Goal: Book appointment/travel/reservation

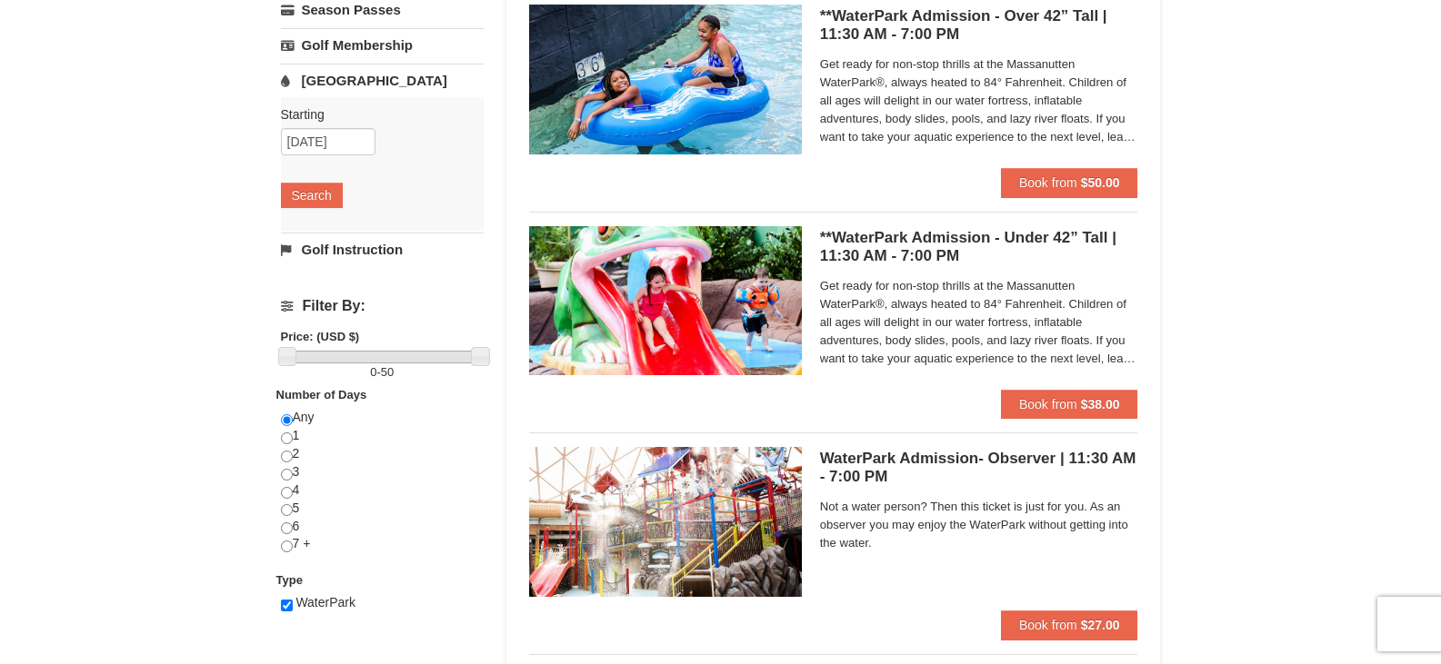
scroll to position [424, 0]
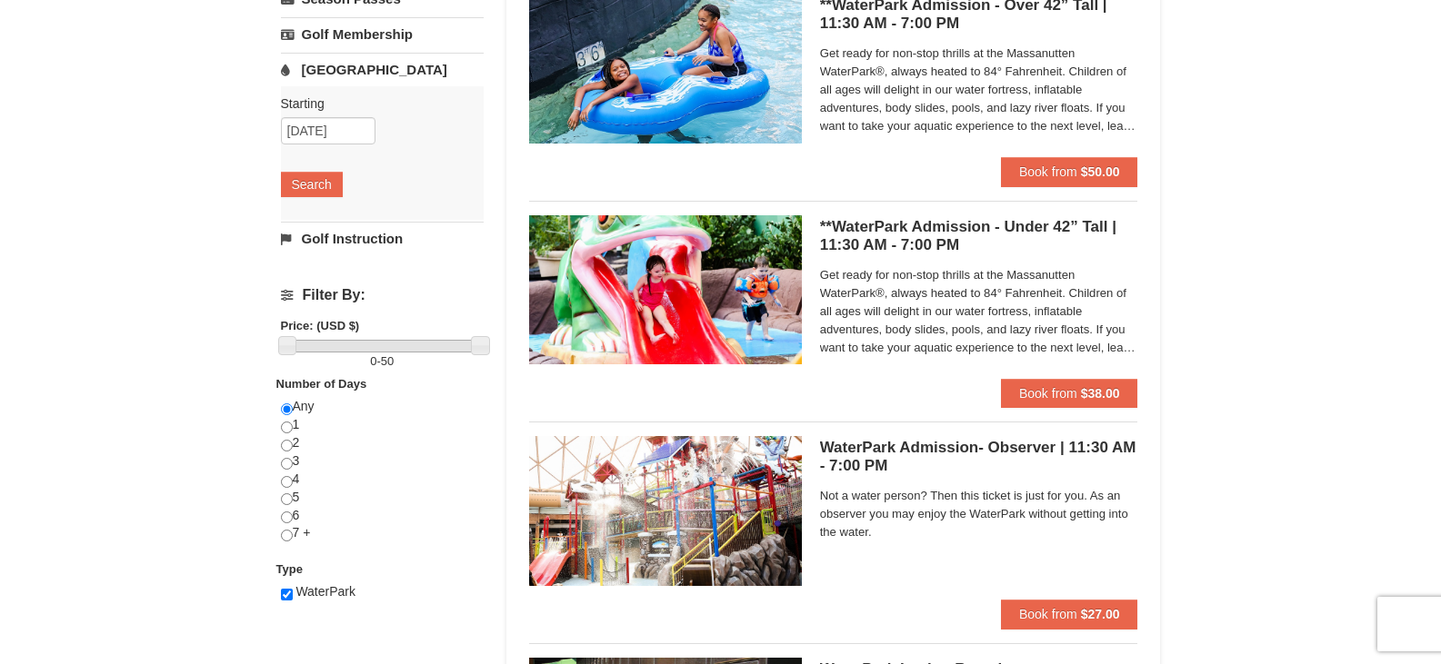
click at [965, 229] on h5 "**WaterPark Admission - Under 42” Tall | 11:30 AM - 7:00 PM Massanutten Indoor/…" at bounding box center [979, 236] width 318 height 36
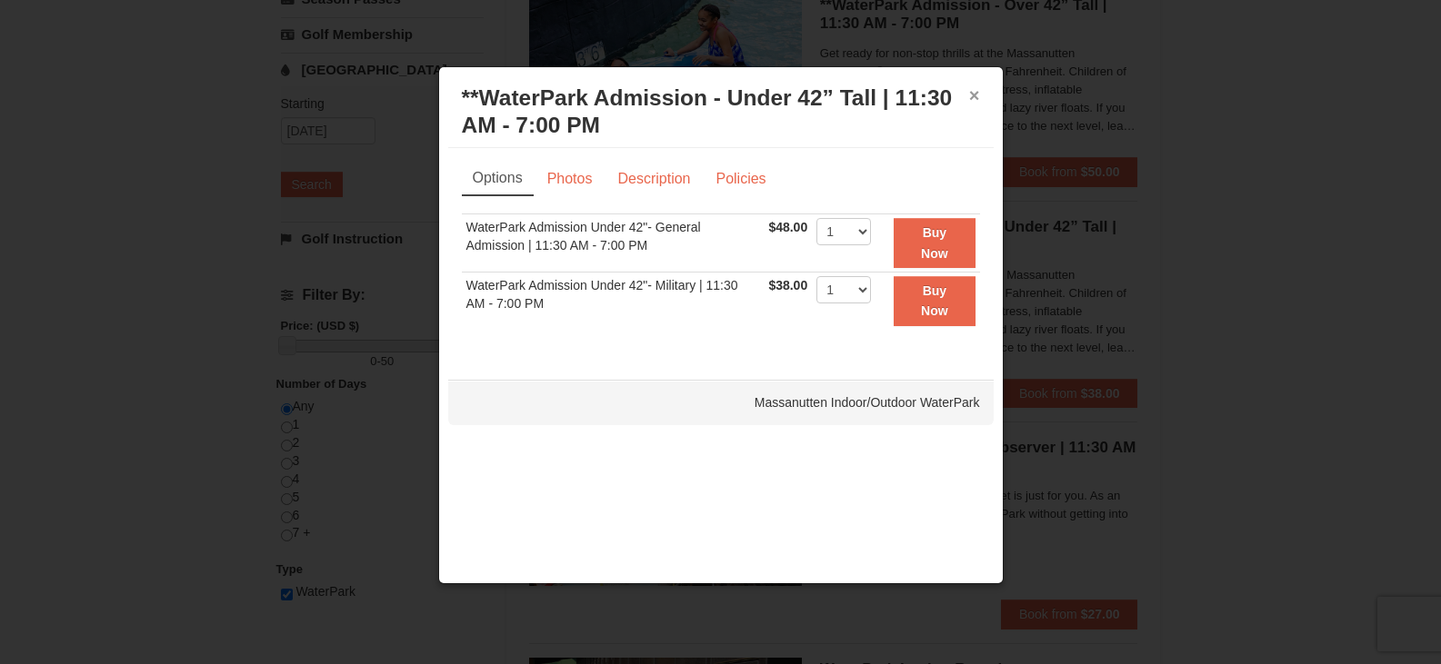
click at [975, 87] on button "×" at bounding box center [974, 95] width 11 height 18
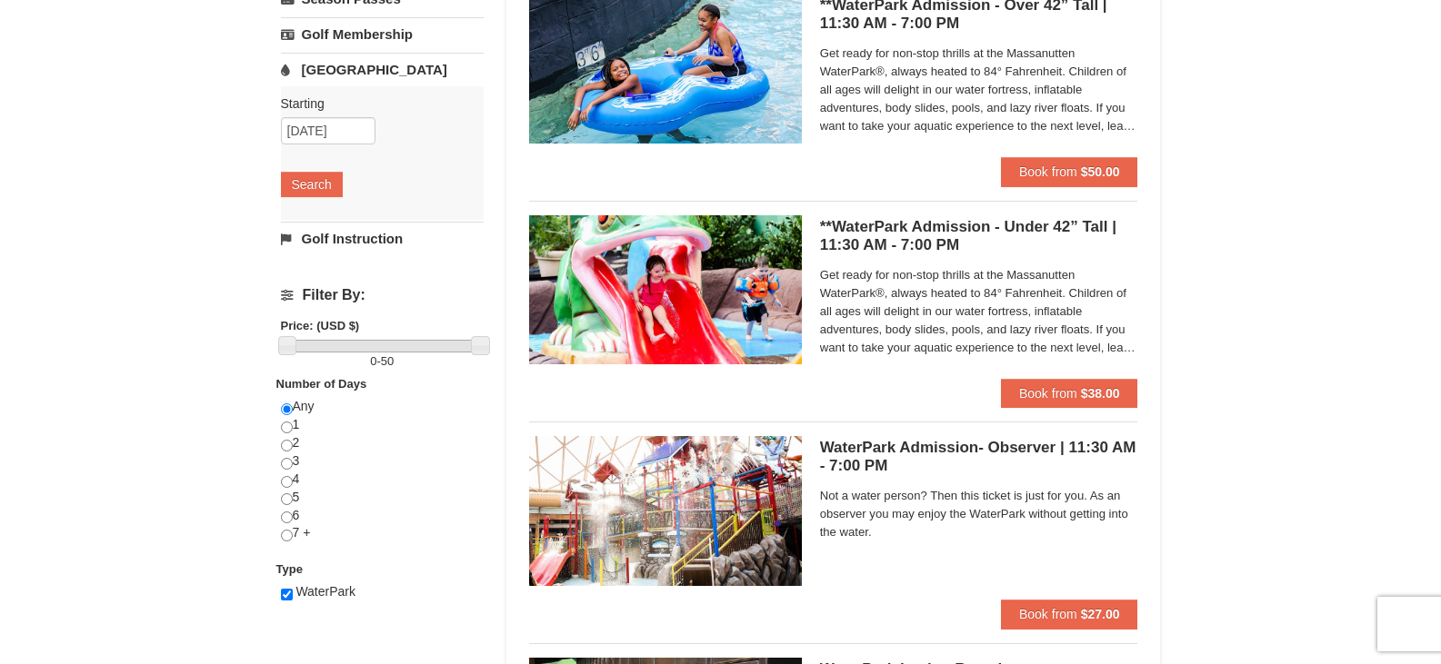
click at [922, 445] on h5 "WaterPark Admission- Observer | 11:30 AM - 7:00 PM Massanutten Indoor/Outdoor W…" at bounding box center [979, 457] width 318 height 36
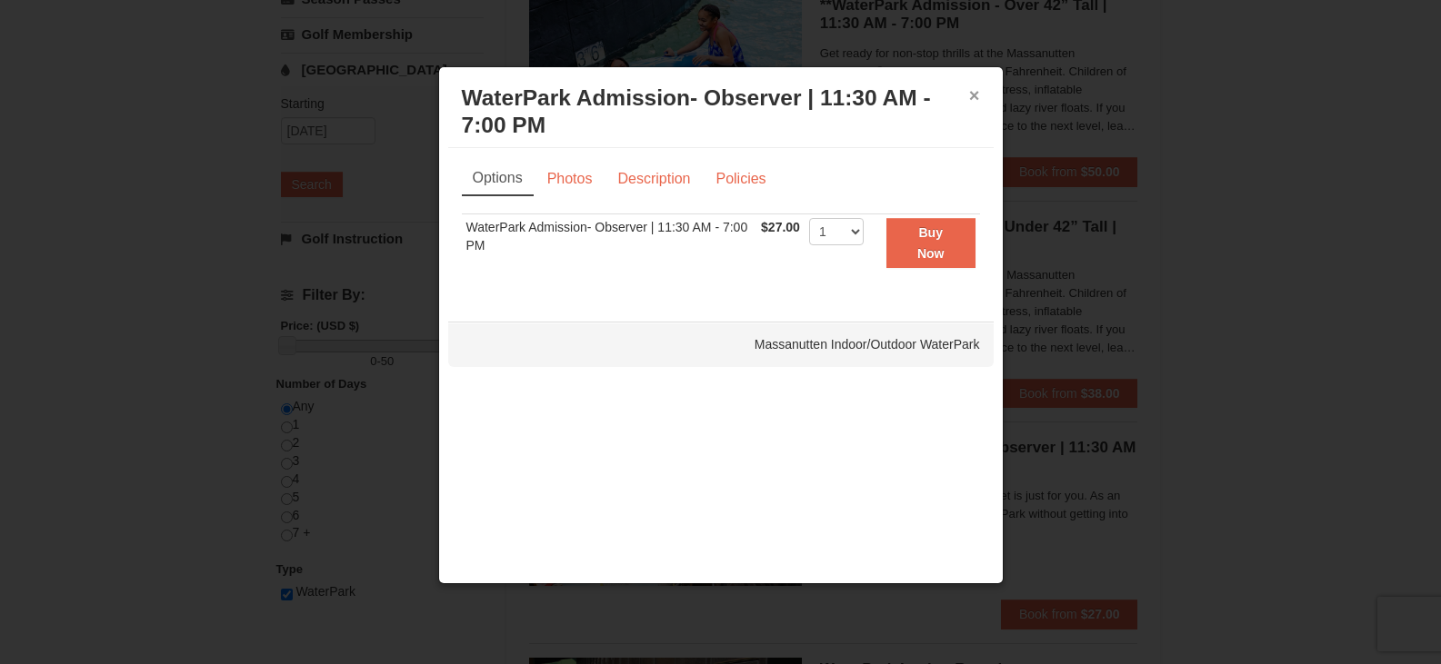
click at [972, 88] on button "×" at bounding box center [974, 95] width 11 height 18
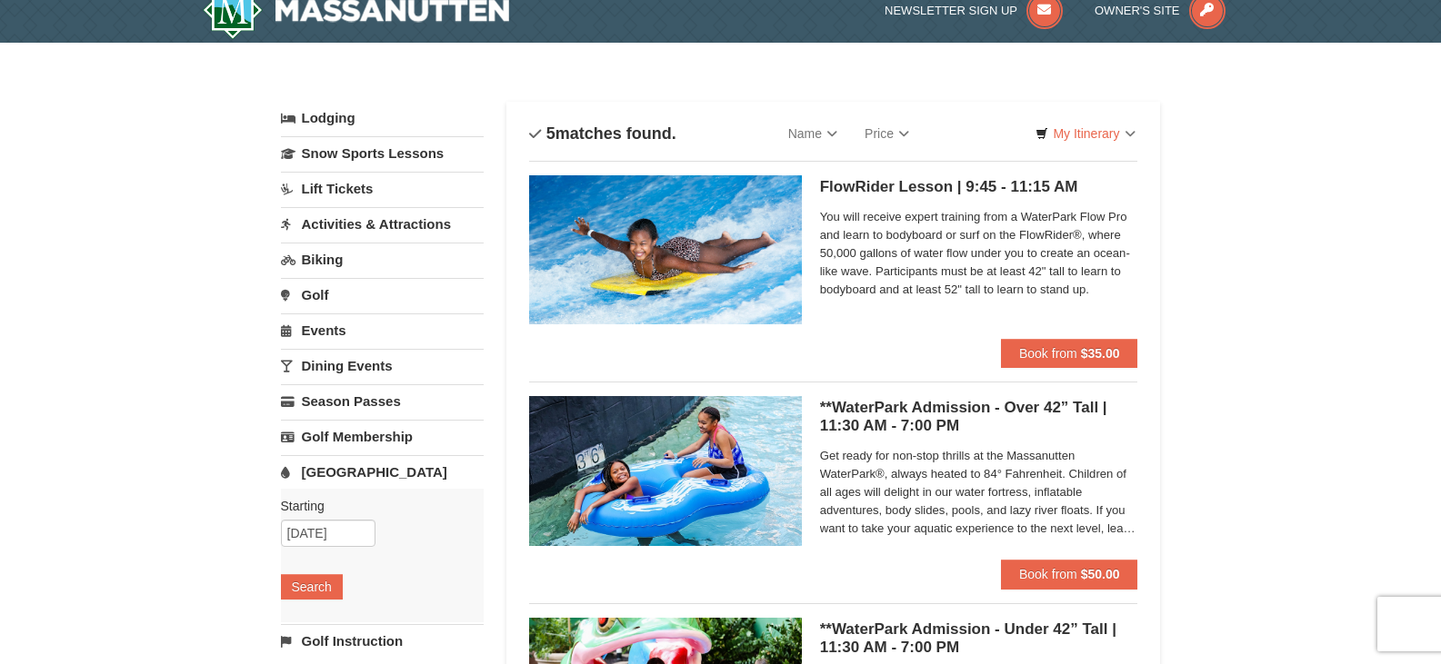
scroll to position [0, 0]
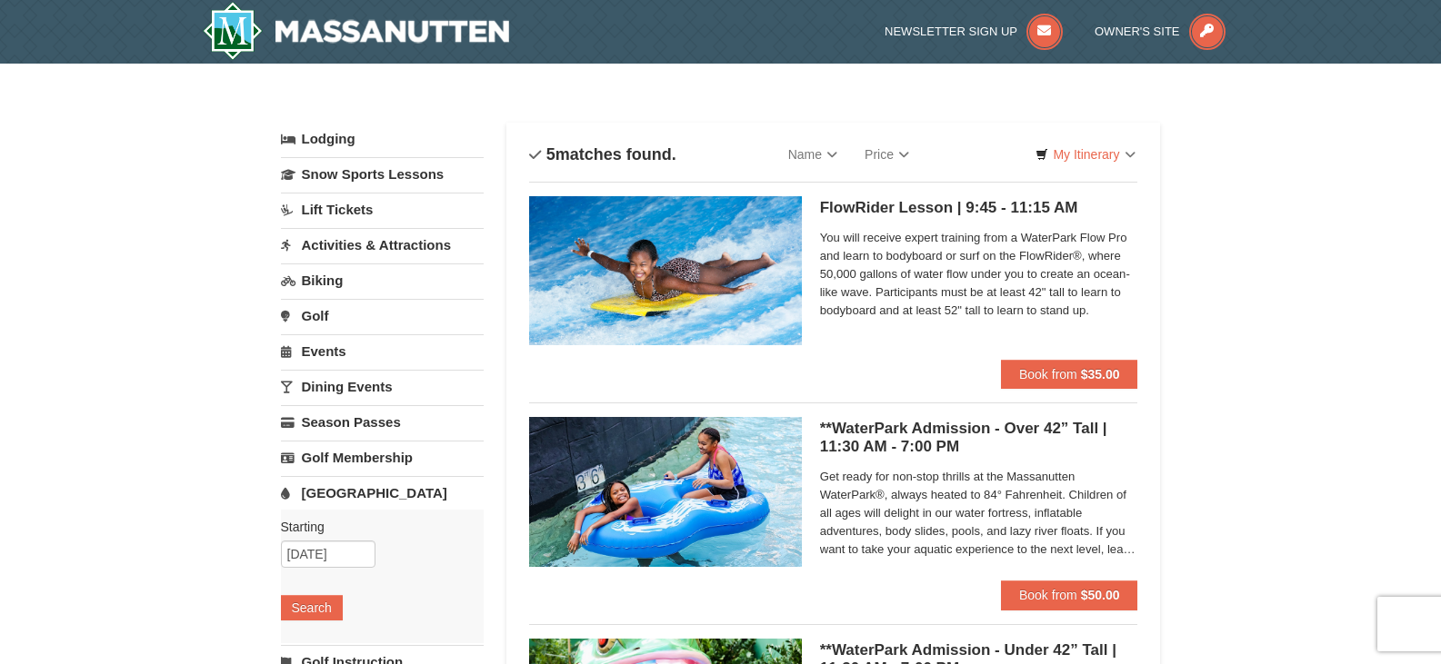
click at [333, 282] on link "Biking" at bounding box center [382, 281] width 203 height 34
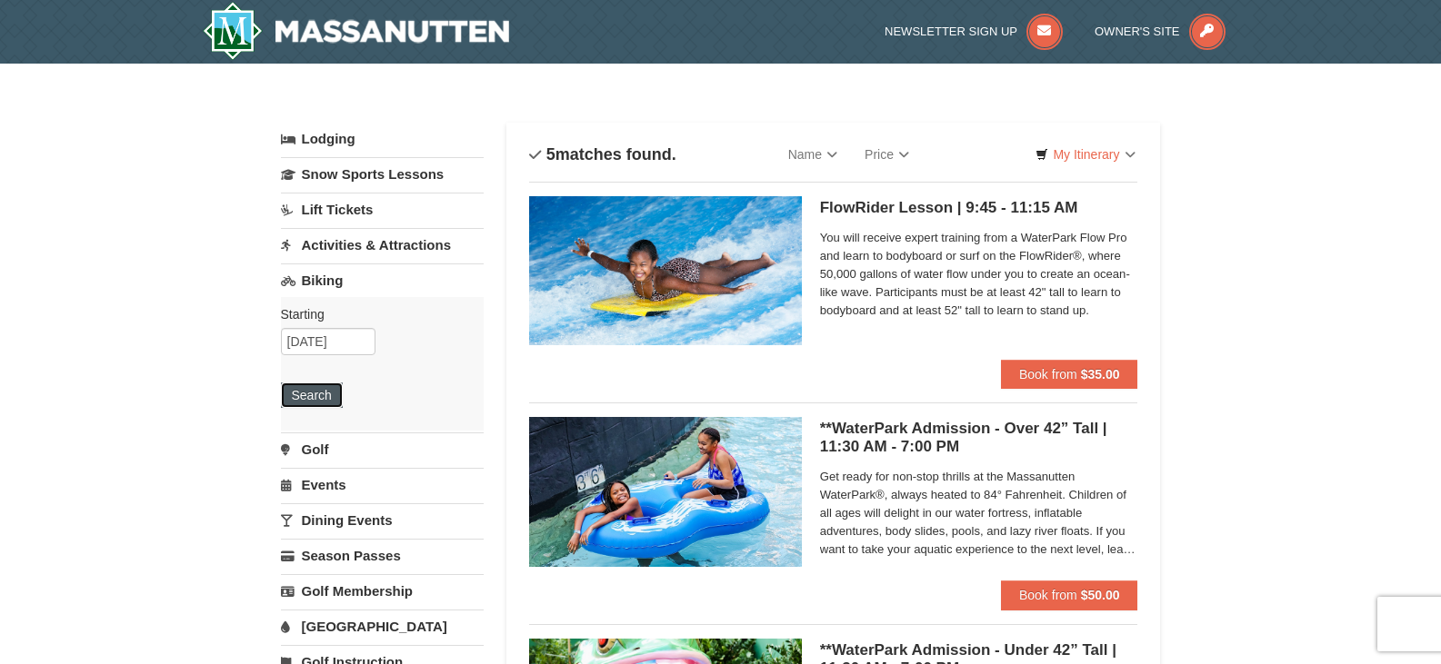
click at [312, 393] on button "Search" at bounding box center [312, 395] width 62 height 25
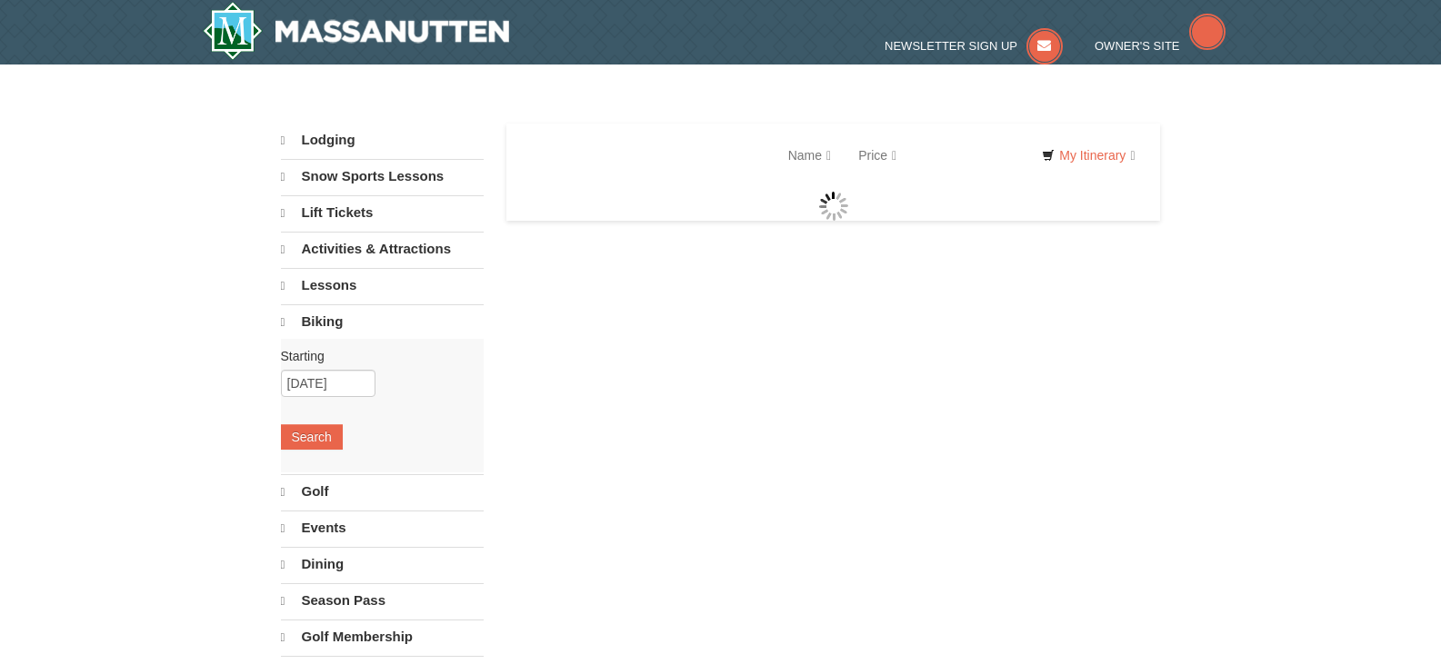
select select "10"
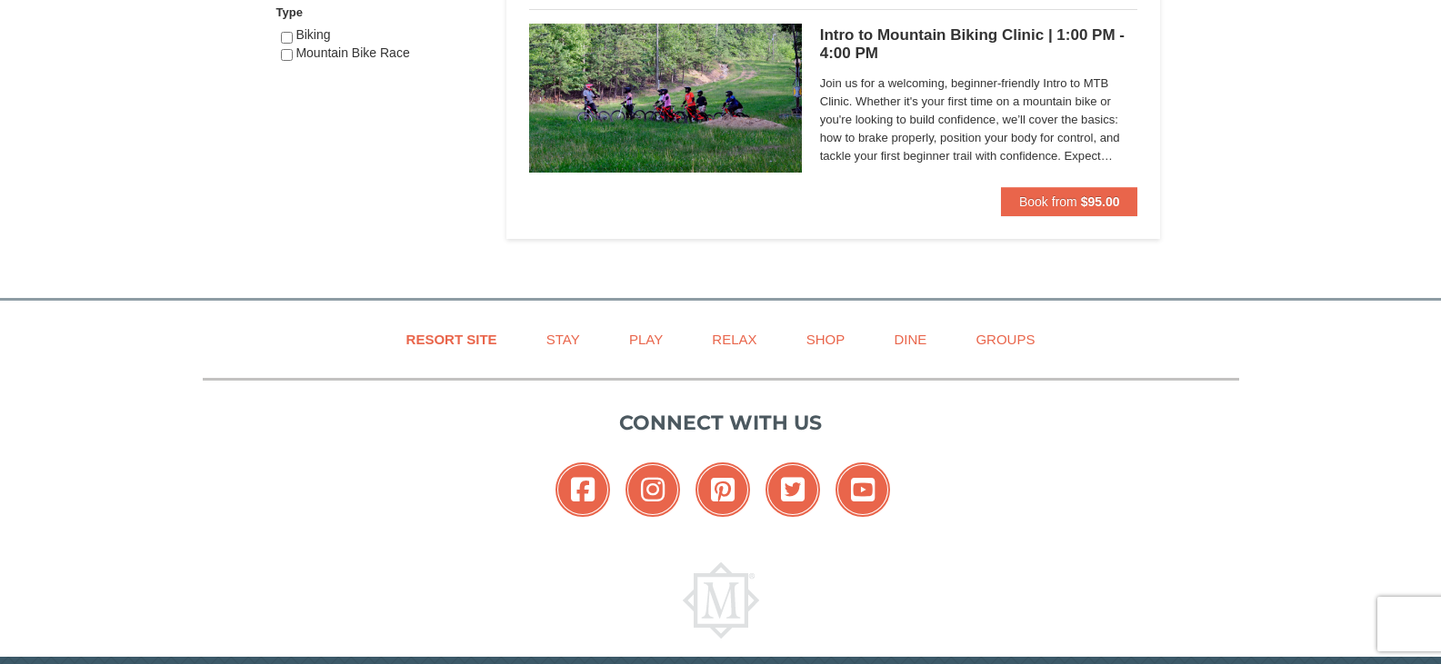
scroll to position [1091, 0]
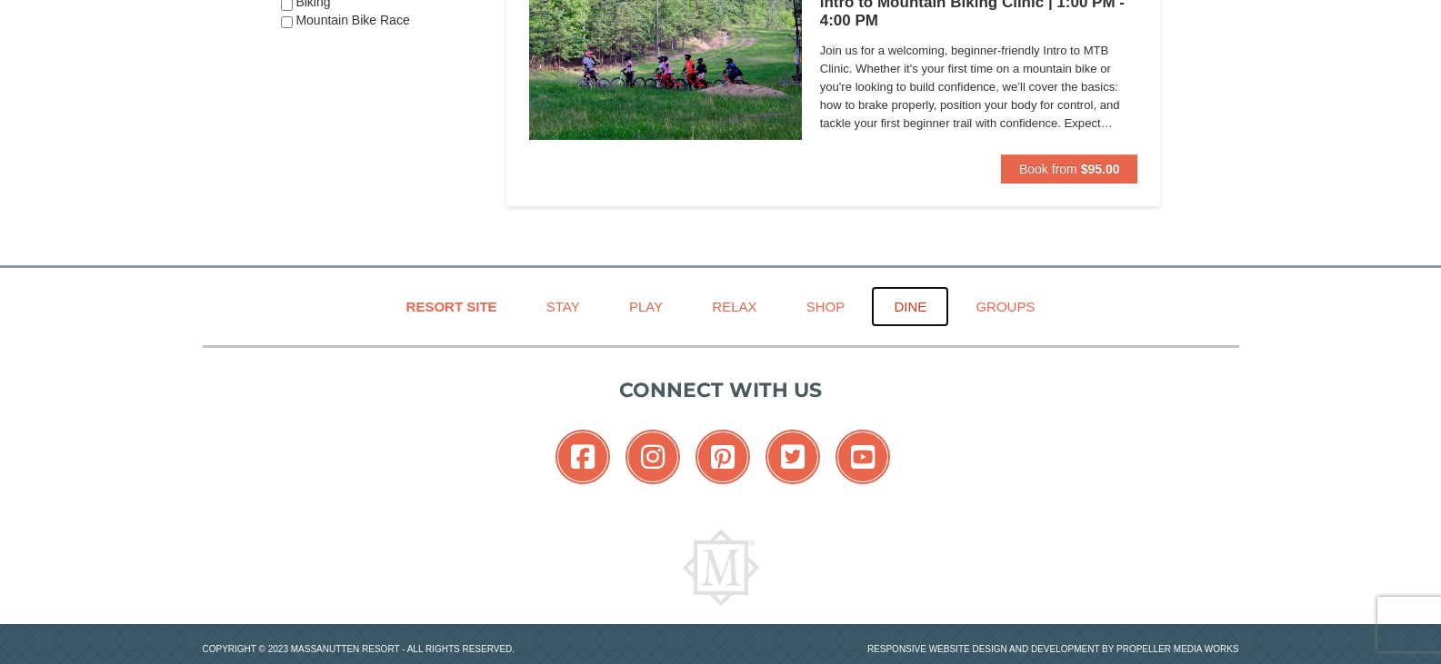
click at [929, 312] on link "Dine" at bounding box center [910, 306] width 78 height 41
